Goal: Check status: Check status

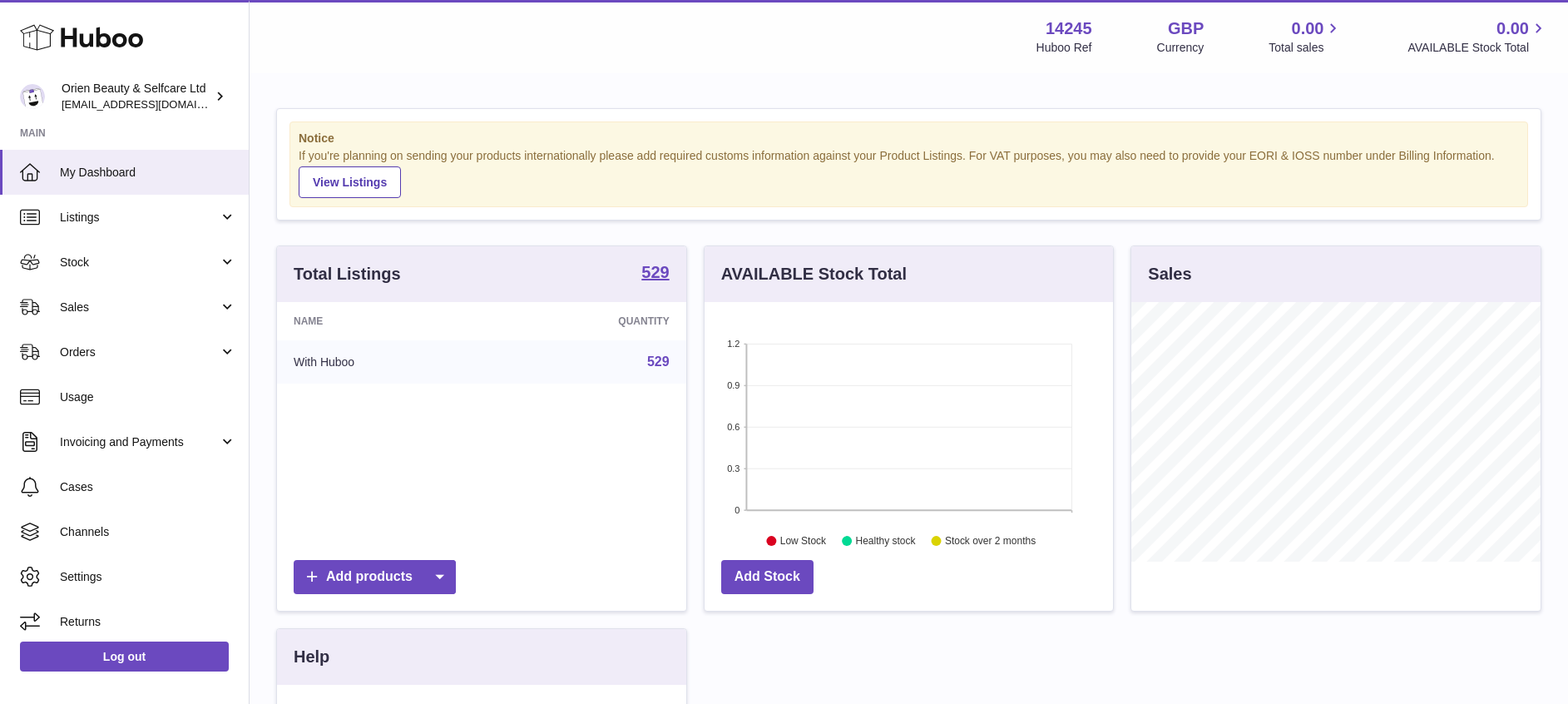
scroll to position [259, 408]
click at [157, 263] on span "Stock" at bounding box center [140, 262] width 159 height 16
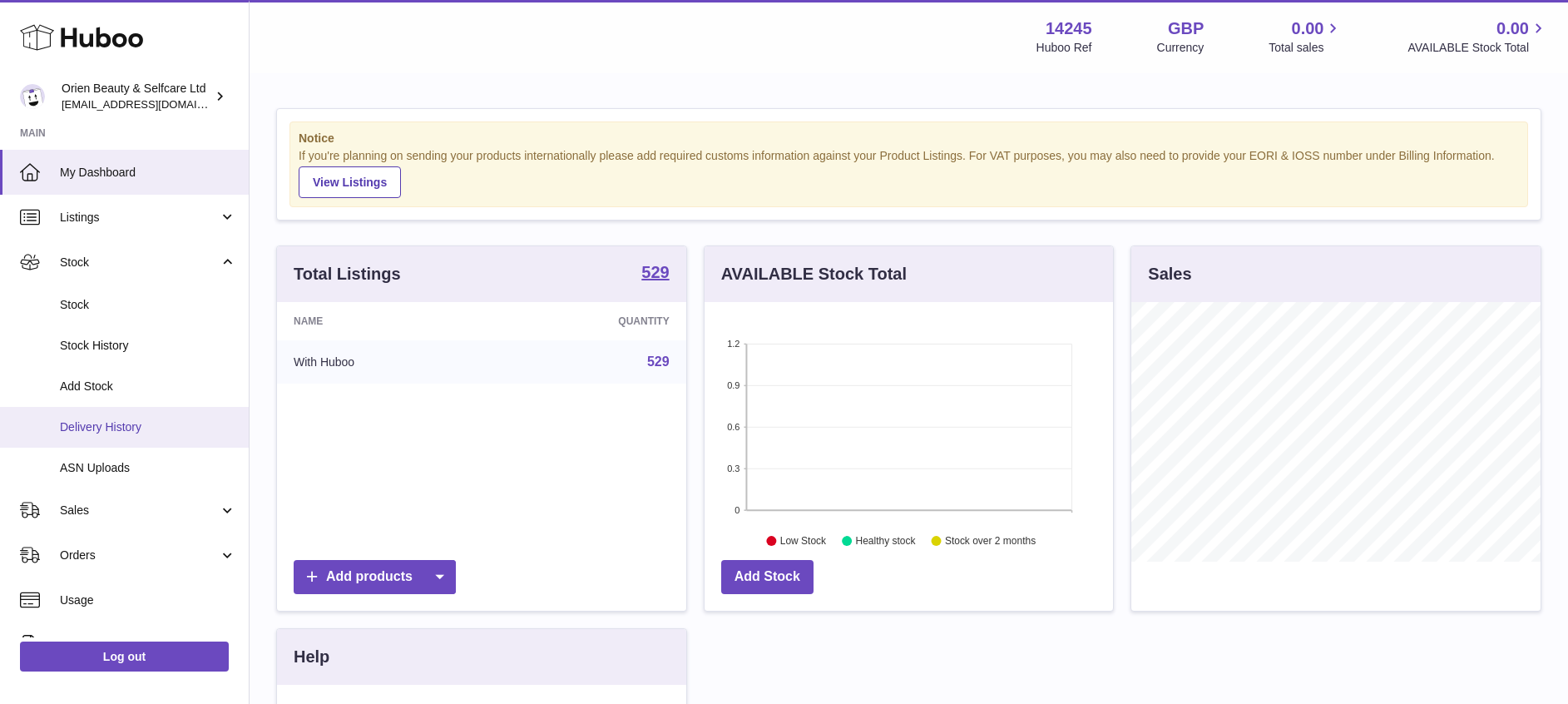
click at [123, 411] on link "Delivery History" at bounding box center [124, 427] width 249 height 41
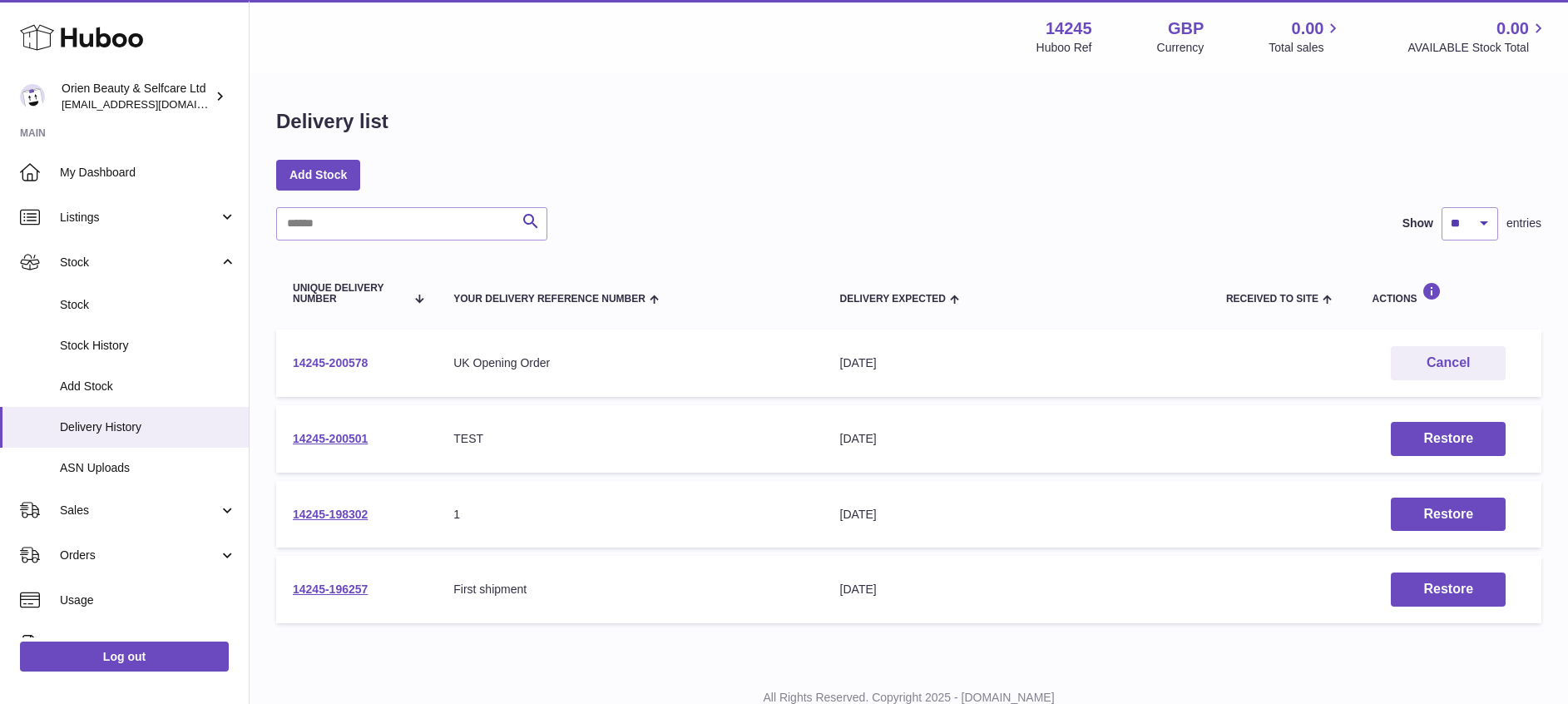
click at [320, 360] on link "14245-200578" at bounding box center [330, 363] width 75 height 13
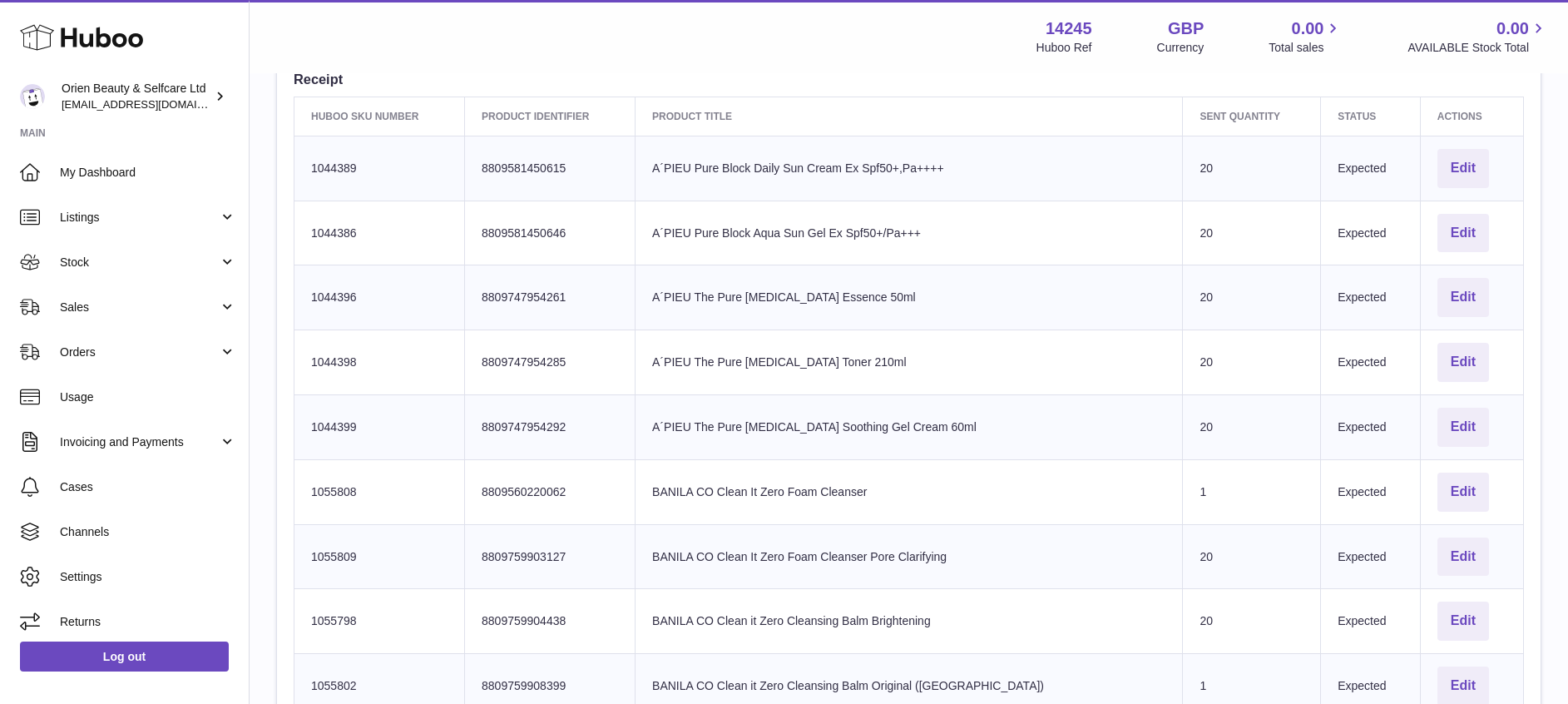
scroll to position [611, 0]
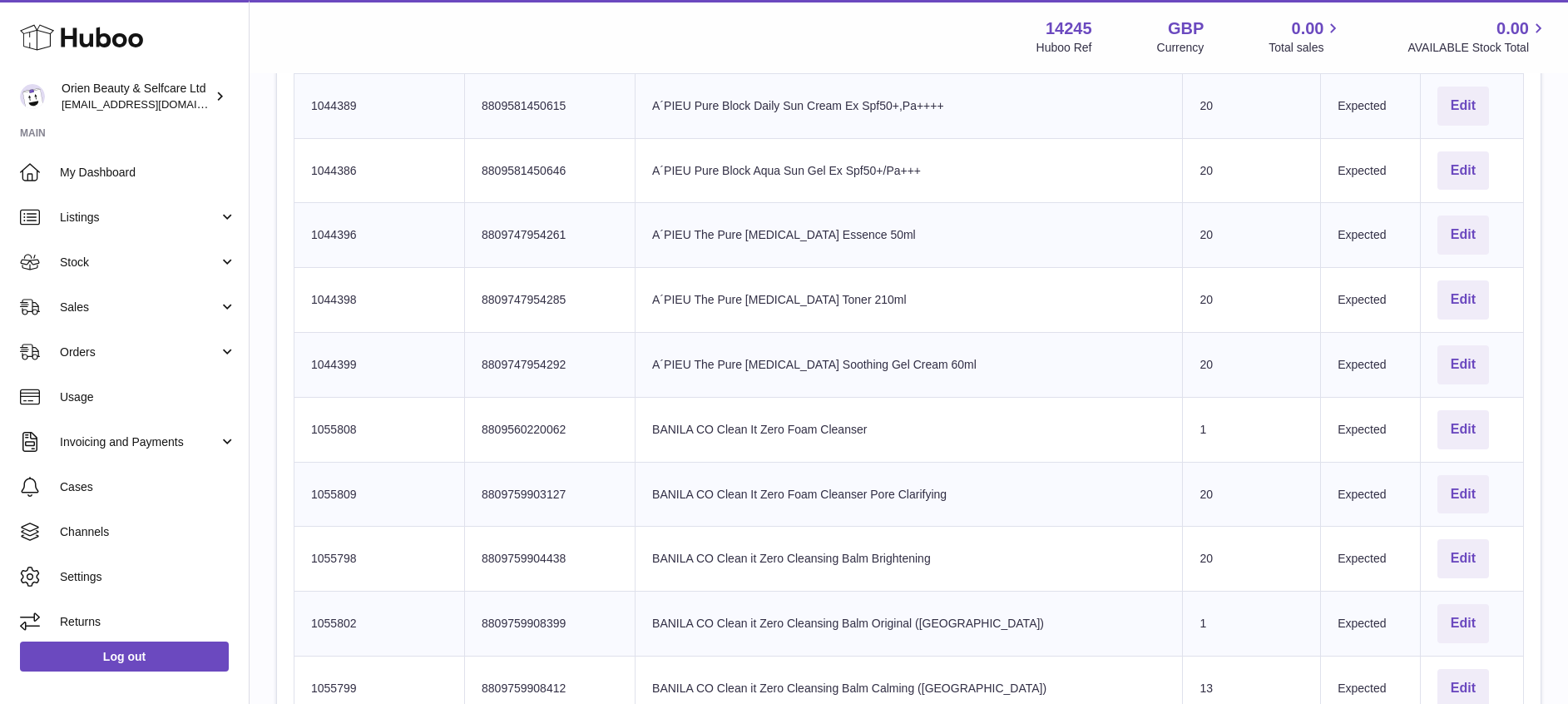
drag, startPoint x: 316, startPoint y: 524, endPoint x: 283, endPoint y: 114, distance: 411.3
copy table "Huboo SKU Number Product Identifier Product title Sent Quantity Status Actions …"
click at [509, 389] on td "Client Identifier 8809747954292" at bounding box center [550, 365] width 170 height 65
